Goal: Task Accomplishment & Management: Manage account settings

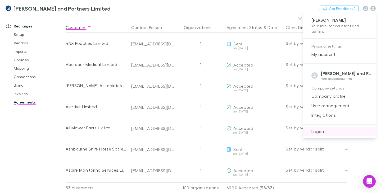
click at [324, 131] on span "Logout" at bounding box center [339, 131] width 64 height 6
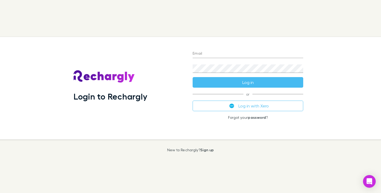
type input "**********"
